Goal: Navigation & Orientation: Find specific page/section

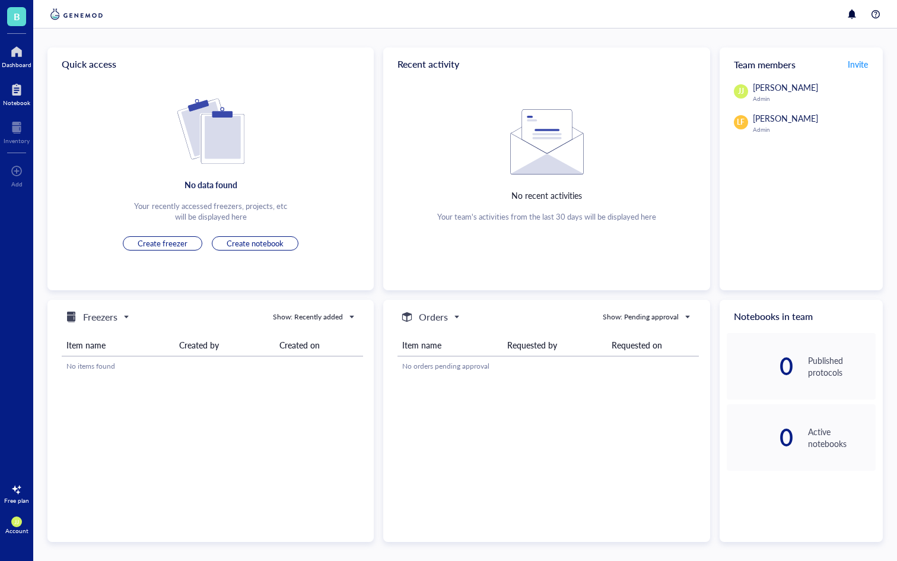
click at [21, 99] on div "Notebook" at bounding box center [16, 102] width 27 height 7
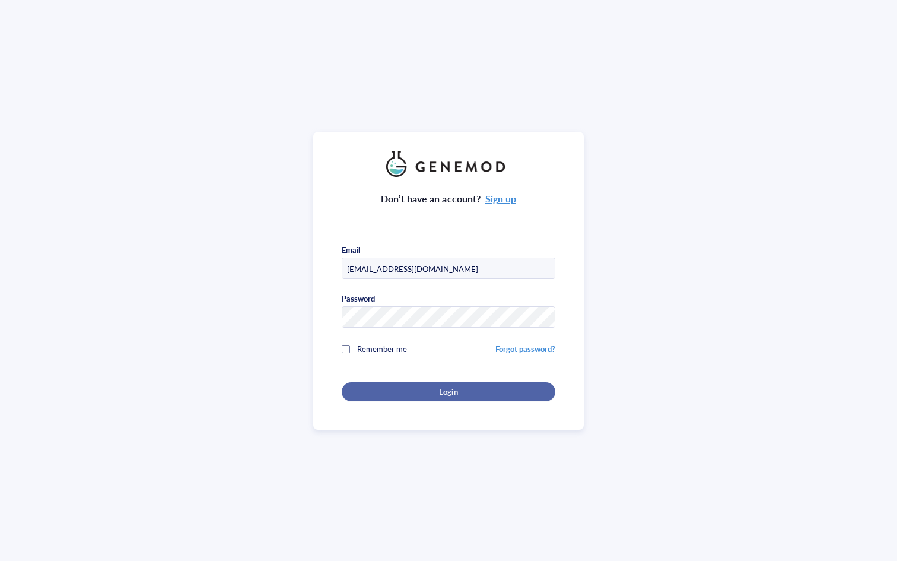
click at [450, 394] on button "Login" at bounding box center [449, 391] width 214 height 19
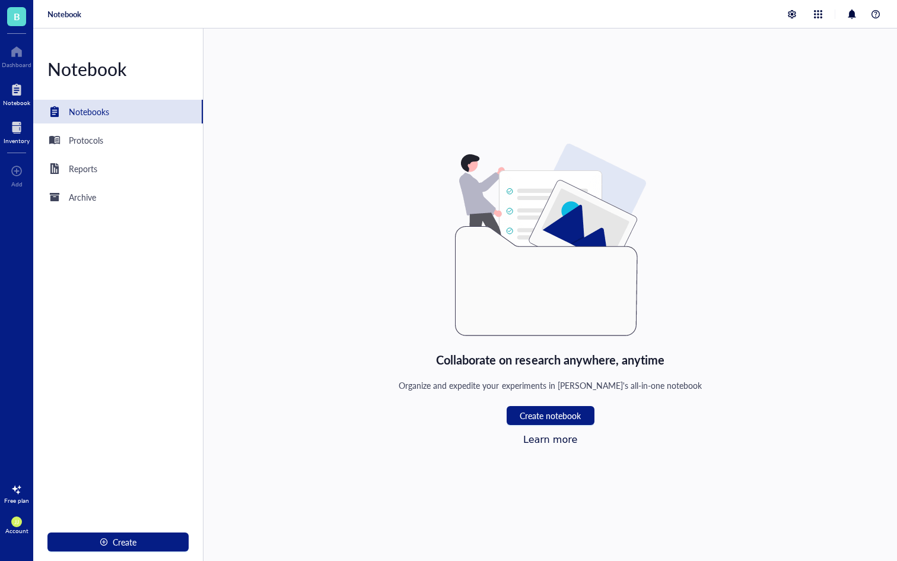
click at [11, 133] on div at bounding box center [17, 127] width 26 height 19
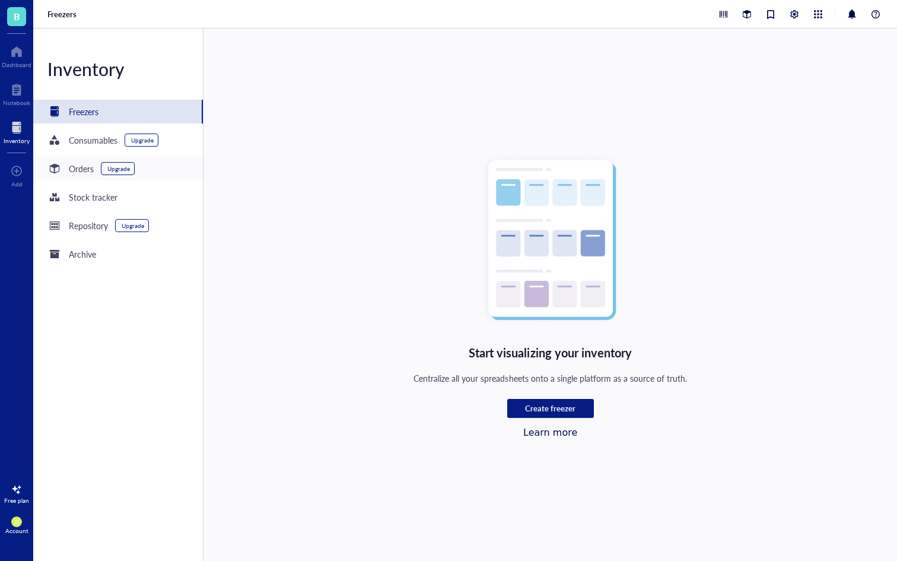
click at [78, 171] on div "Orders" at bounding box center [81, 168] width 25 height 13
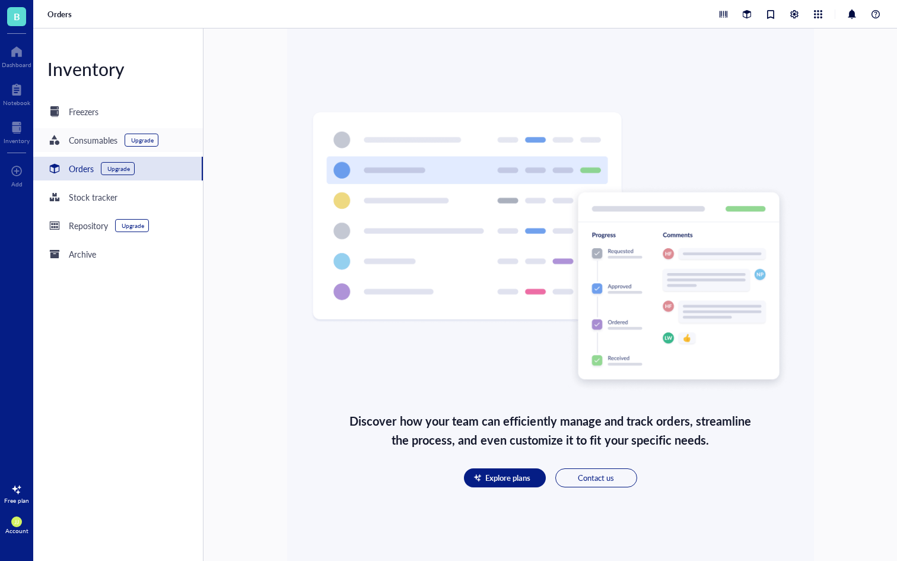
click at [98, 142] on div "Consumables" at bounding box center [93, 139] width 49 height 13
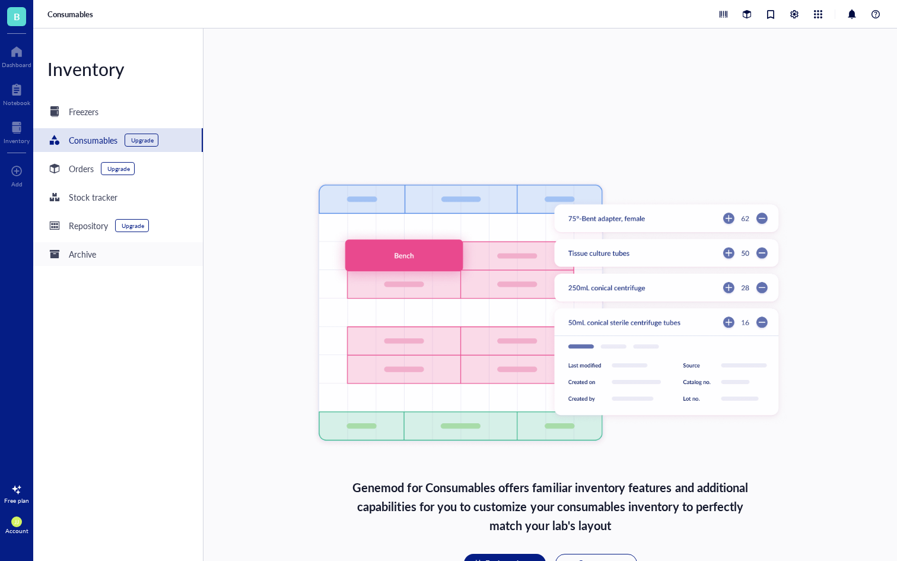
click at [84, 259] on div "Archive" at bounding box center [82, 253] width 27 height 13
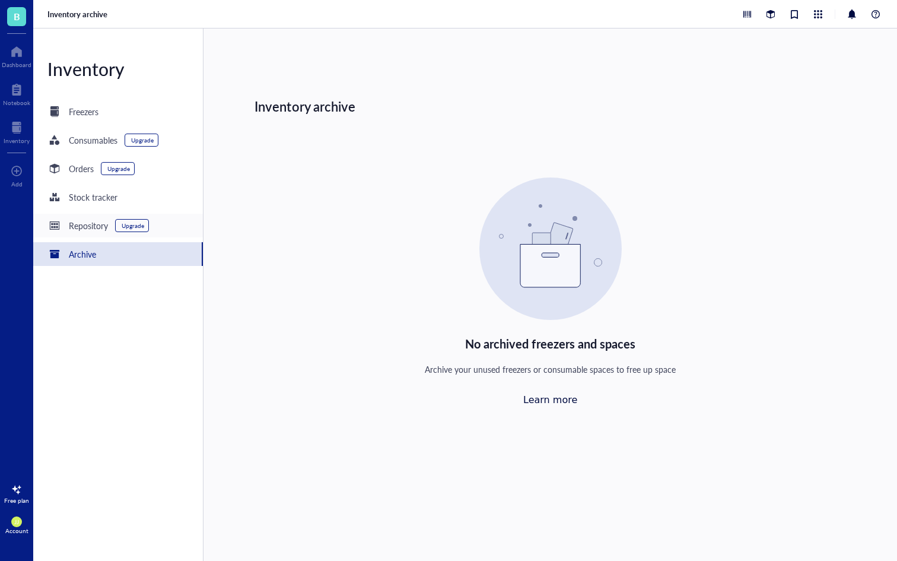
click at [80, 232] on div "Repository Upgrade" at bounding box center [97, 225] width 101 height 14
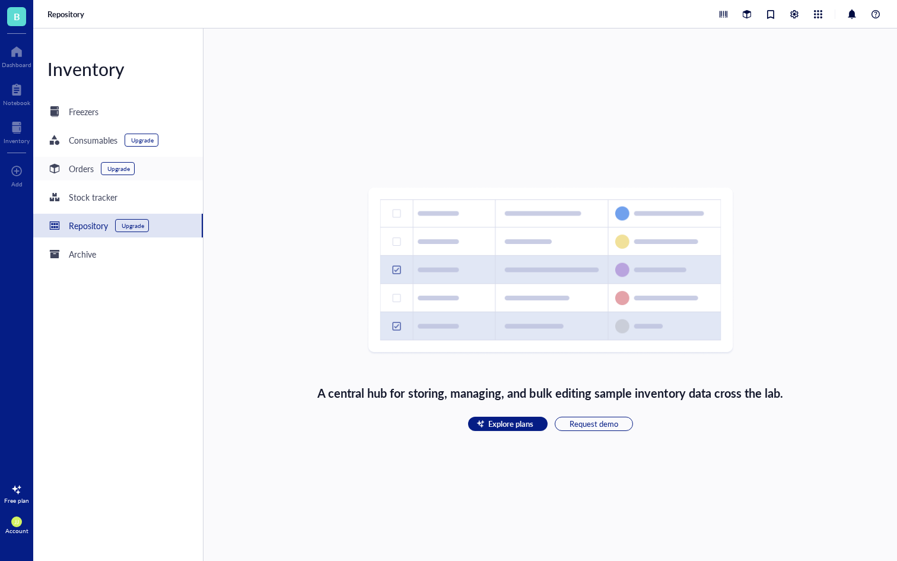
click at [65, 161] on div "Orders Upgrade" at bounding box center [118, 169] width 170 height 24
